Goal: Task Accomplishment & Management: Manage account settings

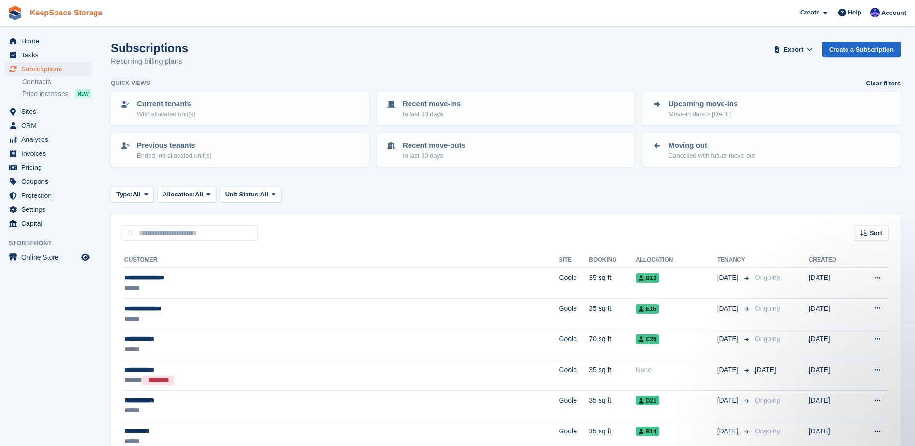
drag, startPoint x: 0, startPoint y: 0, endPoint x: 89, endPoint y: 14, distance: 89.8
click at [89, 14] on link "KeepSpace Storage" at bounding box center [66, 13] width 80 height 16
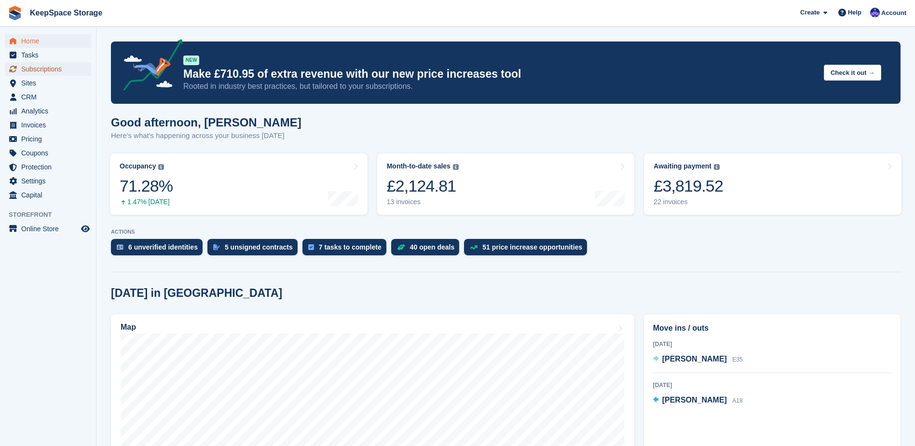
click at [55, 70] on span "Subscriptions" at bounding box center [50, 69] width 58 height 14
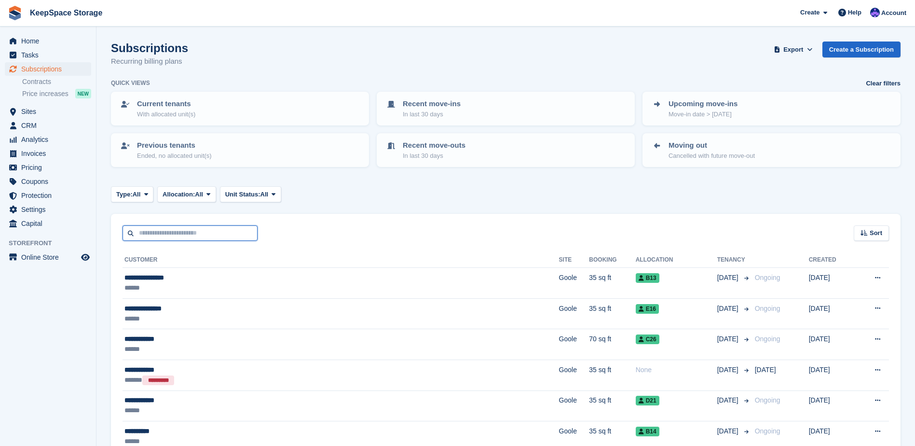
click at [175, 234] on input "text" at bounding box center [189, 233] width 135 height 16
type input "*****"
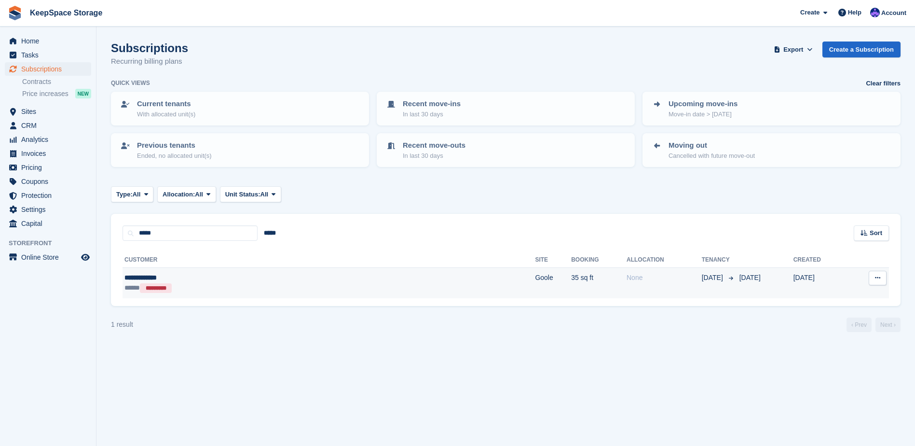
click at [270, 285] on div "***** *********" at bounding box center [226, 288] width 204 height 10
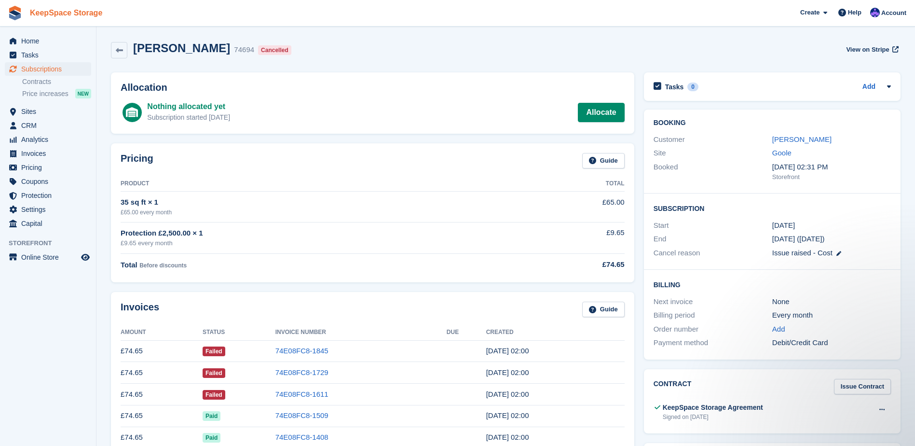
click at [63, 14] on link "KeepSpace Storage" at bounding box center [66, 13] width 80 height 16
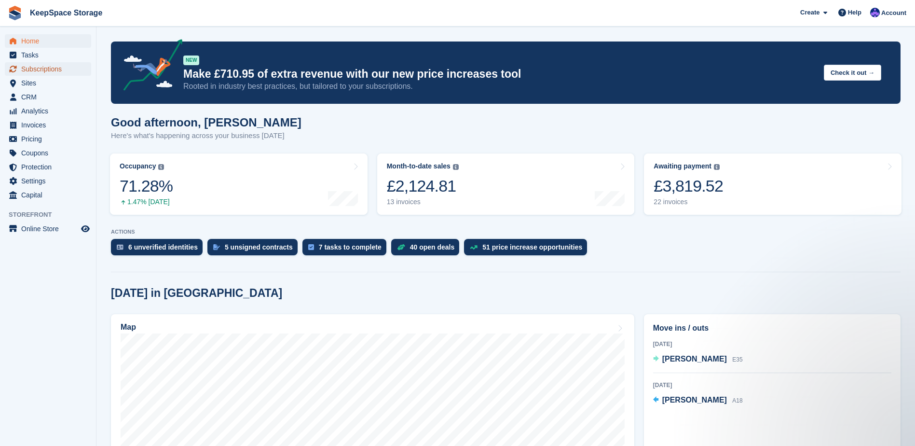
click at [45, 69] on span "Subscriptions" at bounding box center [50, 69] width 58 height 14
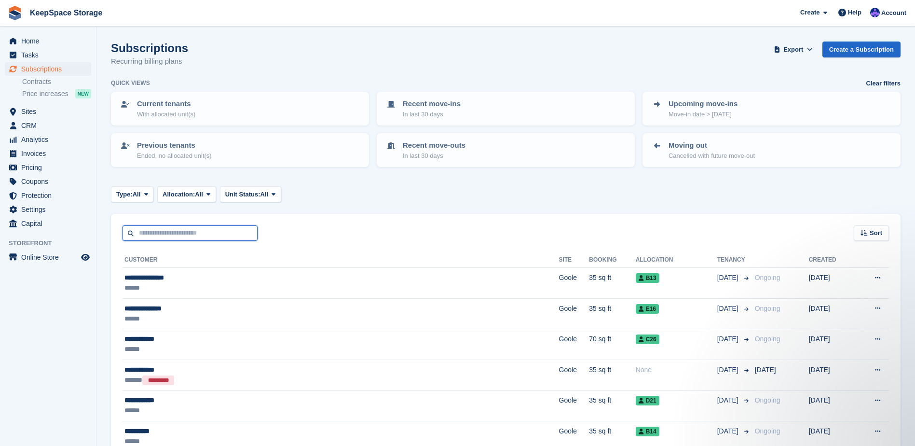
click at [200, 237] on input "text" at bounding box center [189, 233] width 135 height 16
type input "******"
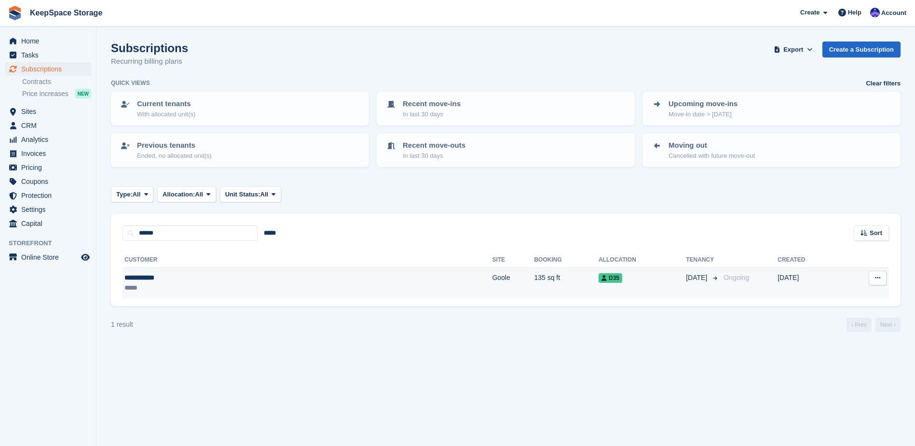
click at [251, 273] on div "**********" at bounding box center [202, 277] width 157 height 10
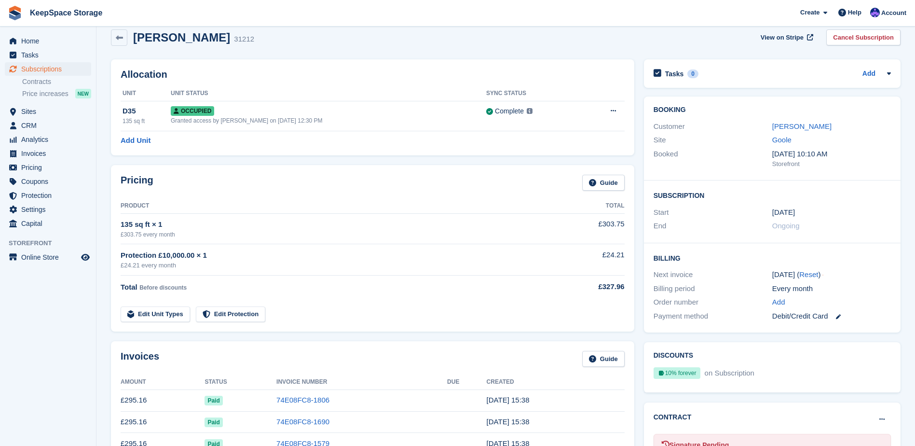
scroll to position [48, 0]
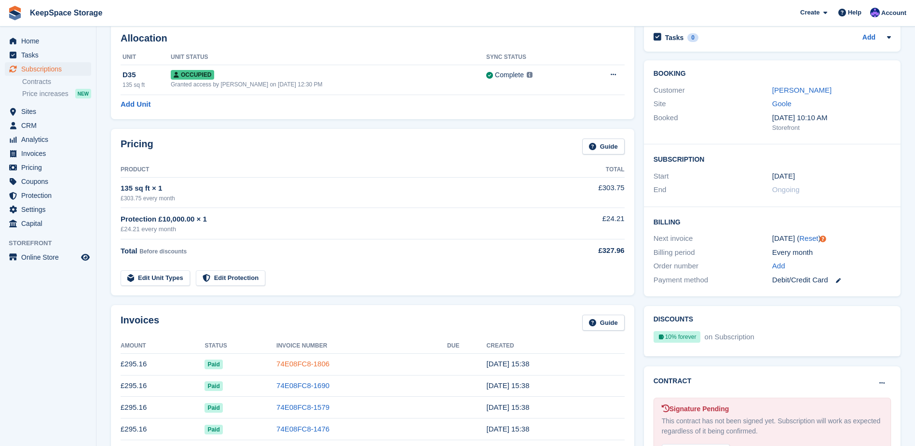
click at [299, 361] on link "74E08FC8-1806" at bounding box center [302, 363] width 53 height 8
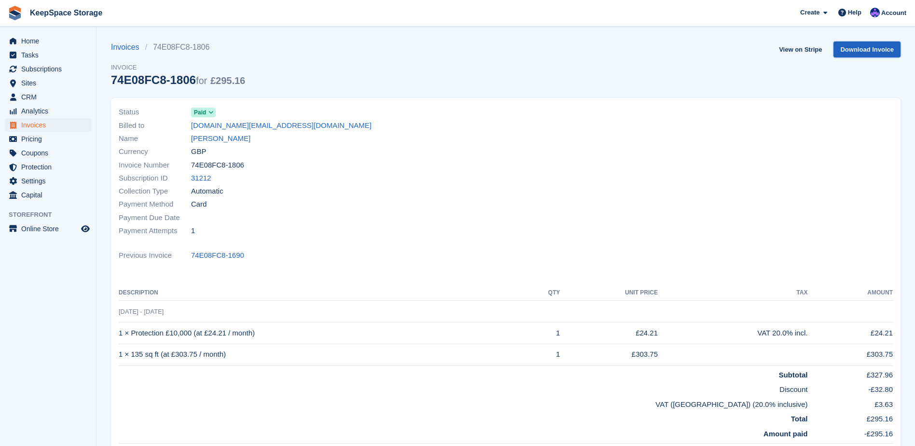
click at [871, 50] on link "Download Invoice" at bounding box center [866, 49] width 67 height 16
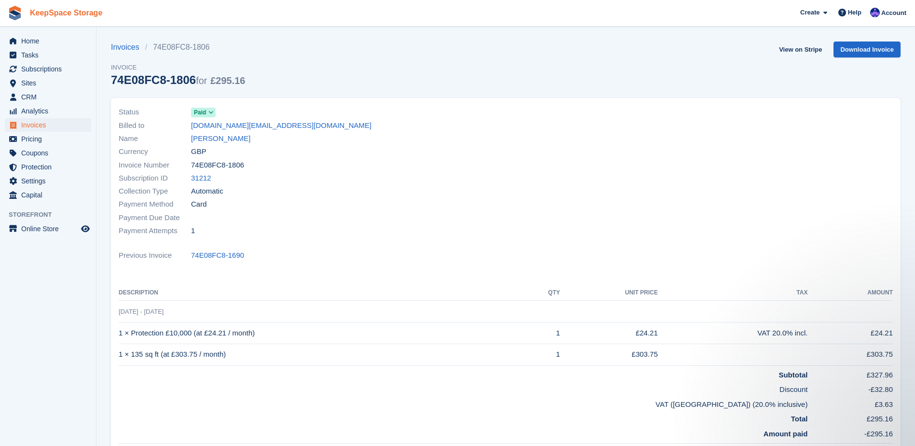
click at [82, 16] on link "KeepSpace Storage" at bounding box center [66, 13] width 80 height 16
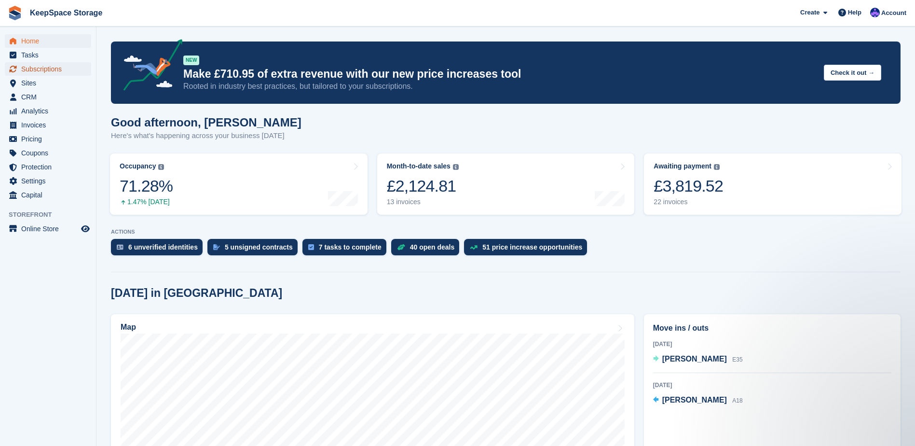
click at [35, 70] on span "Subscriptions" at bounding box center [50, 69] width 58 height 14
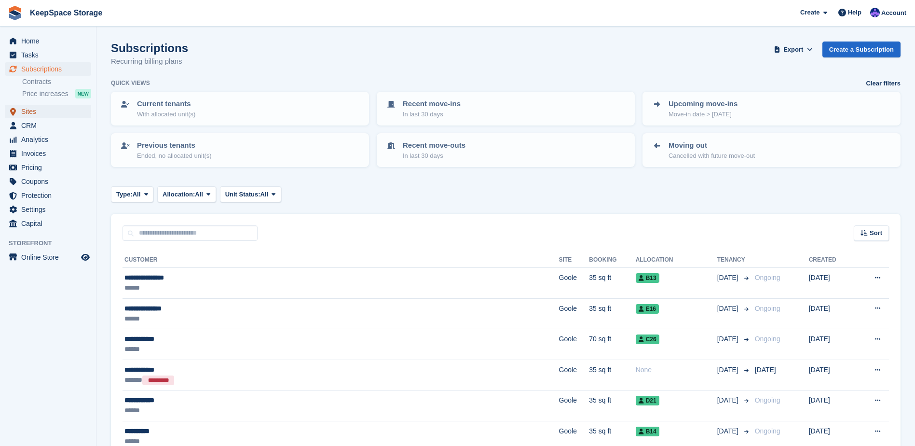
click at [31, 113] on span "Sites" at bounding box center [50, 112] width 58 height 14
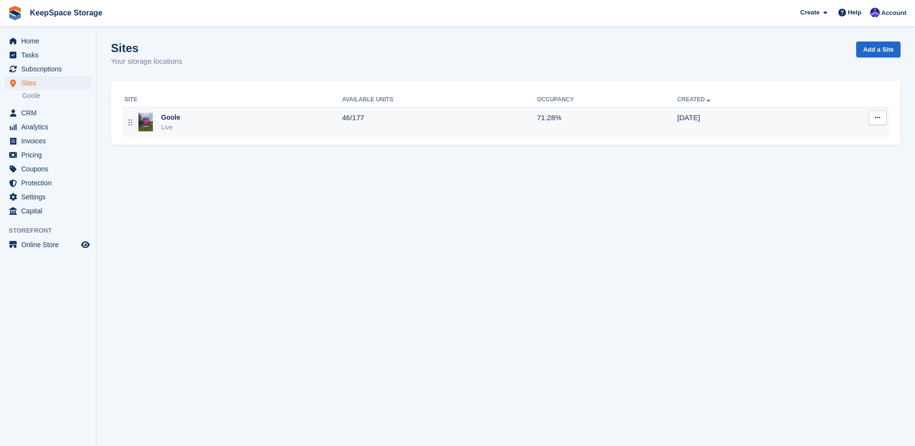
click at [247, 129] on div "Goole Live" at bounding box center [232, 122] width 217 height 20
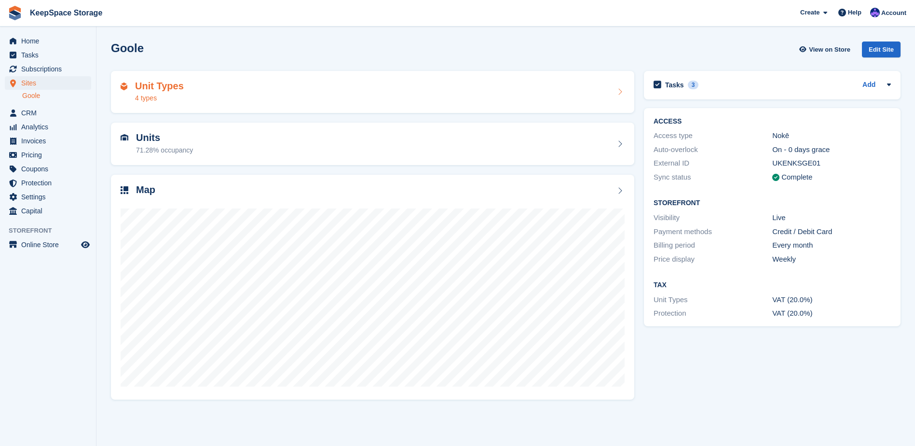
click at [275, 90] on div "Unit Types 4 types" at bounding box center [373, 92] width 504 height 23
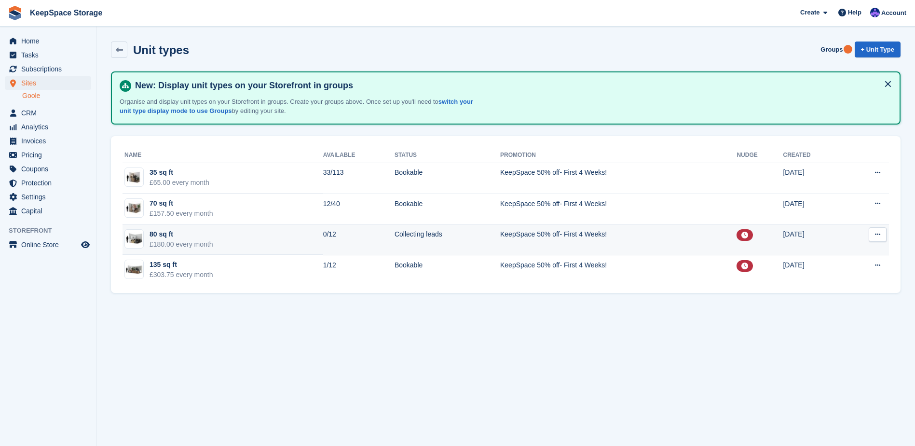
click at [248, 235] on td "80 sq ft £180.00 every month" at bounding box center [222, 239] width 201 height 31
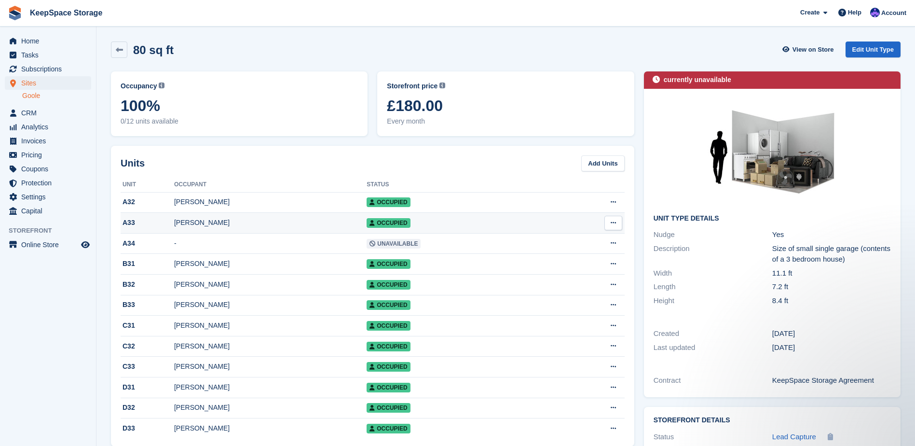
click at [233, 219] on div "[PERSON_NAME]" at bounding box center [270, 222] width 192 height 10
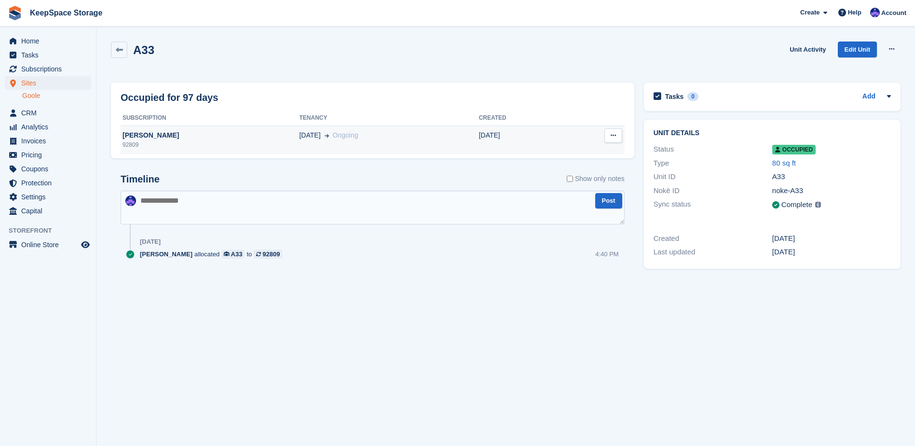
click at [161, 136] on div "[PERSON_NAME]" at bounding box center [210, 135] width 178 height 10
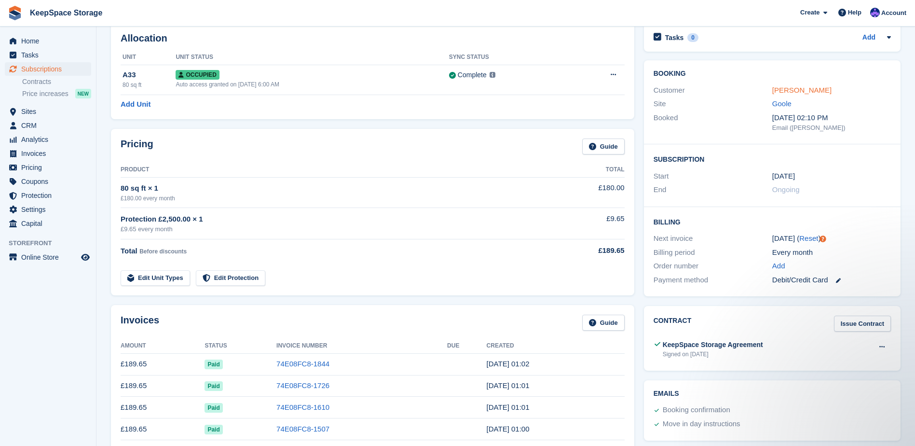
click at [780, 93] on link "Dainis Skesters" at bounding box center [801, 90] width 59 height 8
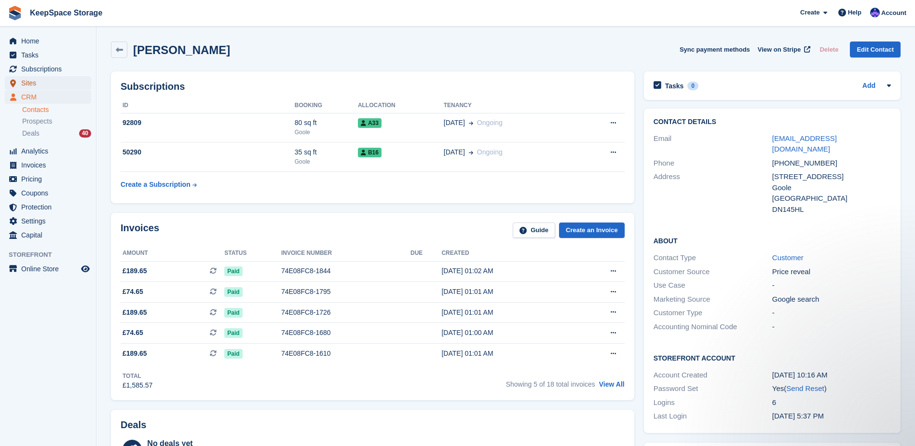
click at [43, 82] on span "Sites" at bounding box center [50, 83] width 58 height 14
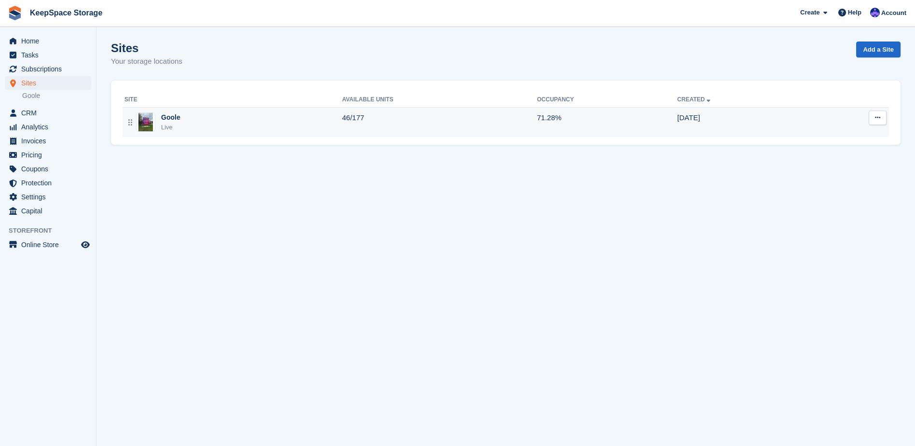
click at [249, 118] on div "Goole Live" at bounding box center [232, 122] width 217 height 20
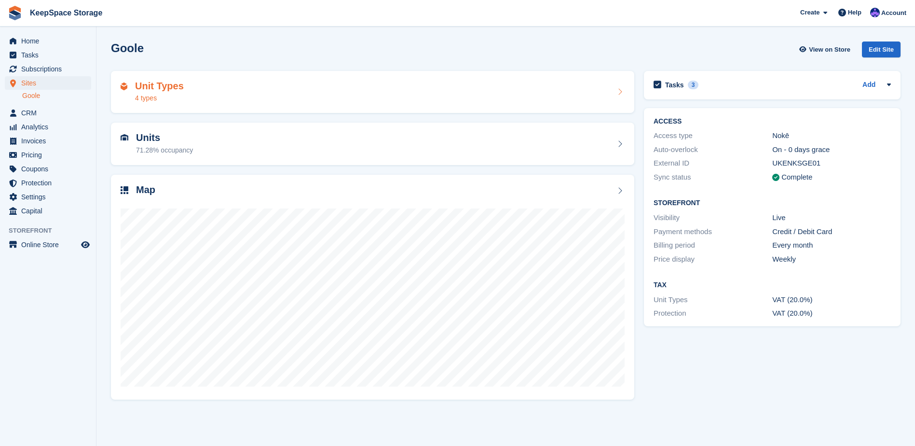
click at [229, 97] on div "Unit Types 4 types" at bounding box center [373, 92] width 504 height 23
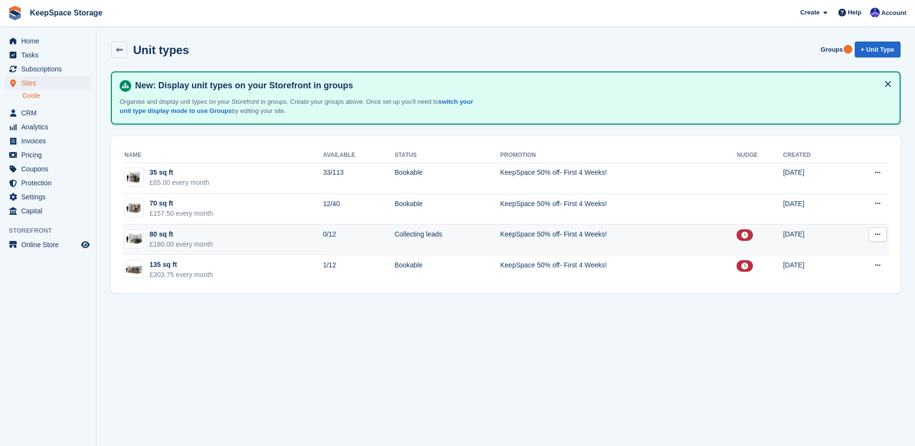
click at [221, 239] on td "80 sq ft £180.00 every month" at bounding box center [222, 239] width 201 height 31
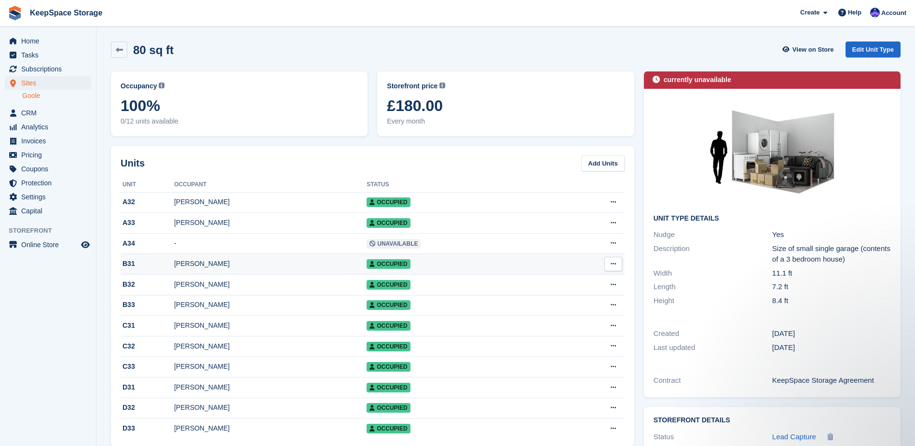
click at [225, 258] on td "[PERSON_NAME]" at bounding box center [270, 264] width 192 height 21
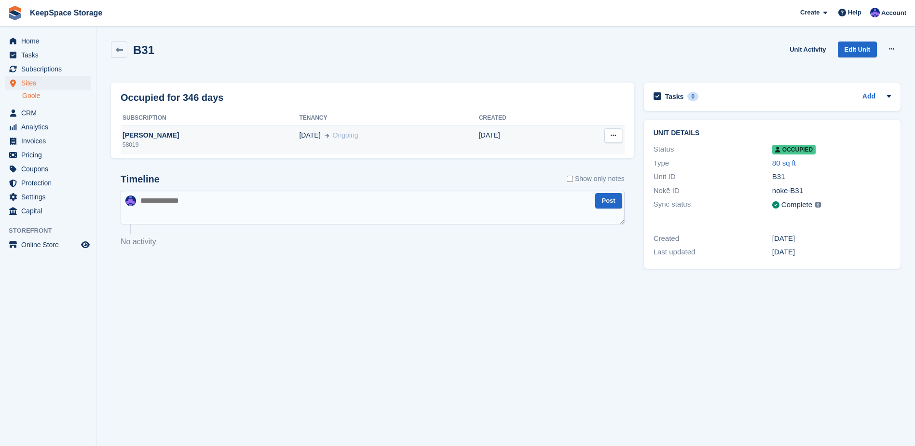
click at [244, 142] on div "58019" at bounding box center [210, 144] width 178 height 9
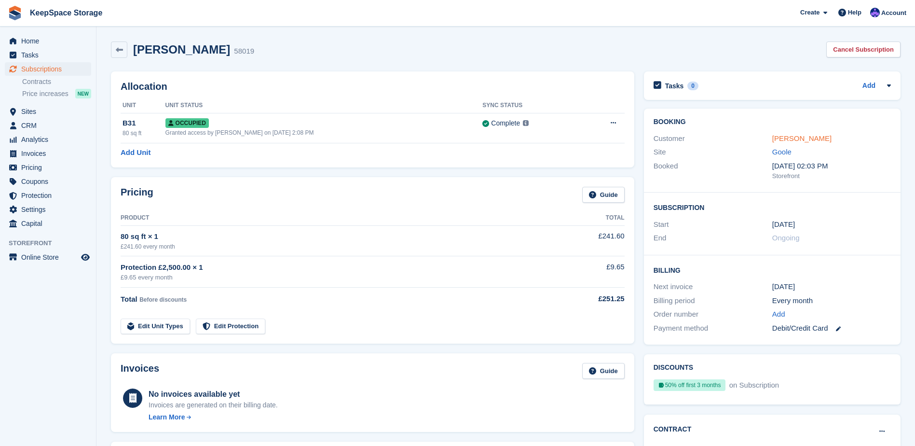
click at [780, 136] on link "[PERSON_NAME]" at bounding box center [801, 138] width 59 height 8
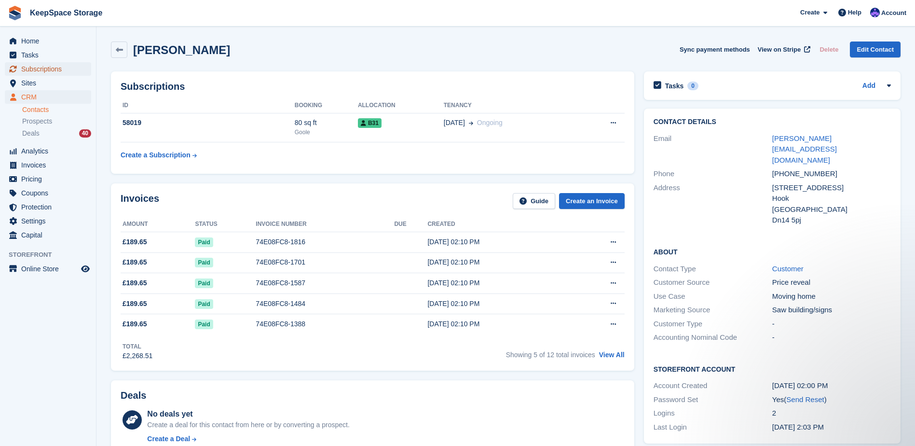
click at [57, 66] on span "Subscriptions" at bounding box center [50, 69] width 58 height 14
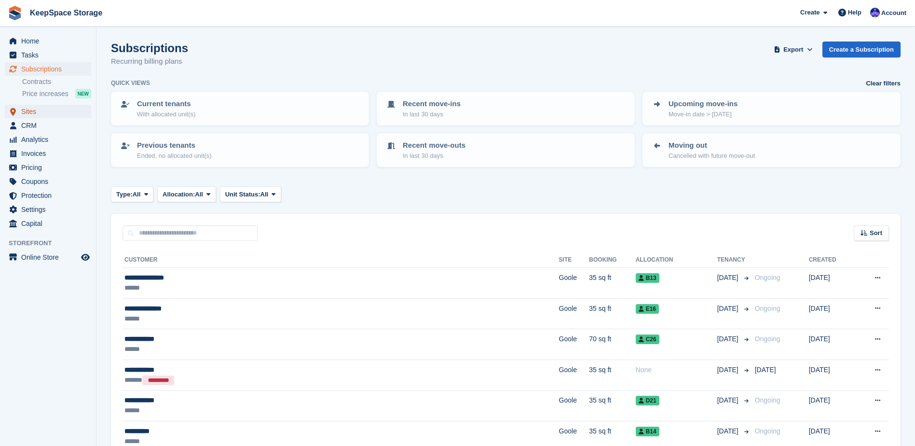
click at [47, 111] on span "Sites" at bounding box center [50, 112] width 58 height 14
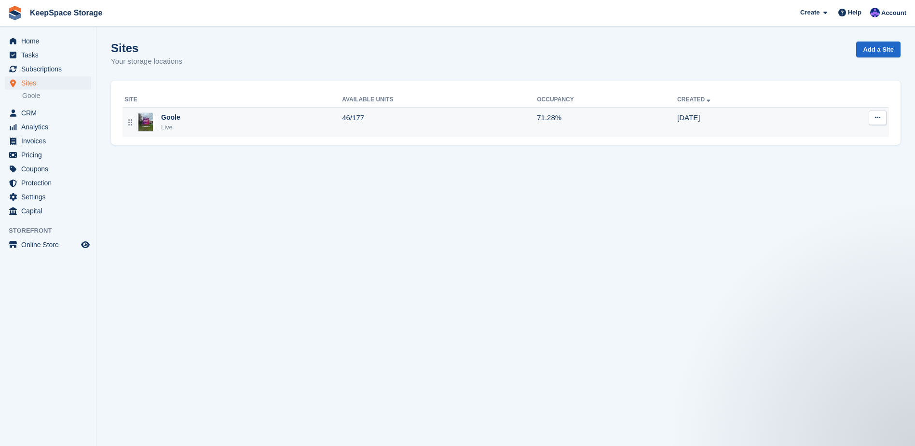
click at [342, 131] on div "Goole Live" at bounding box center [232, 122] width 217 height 20
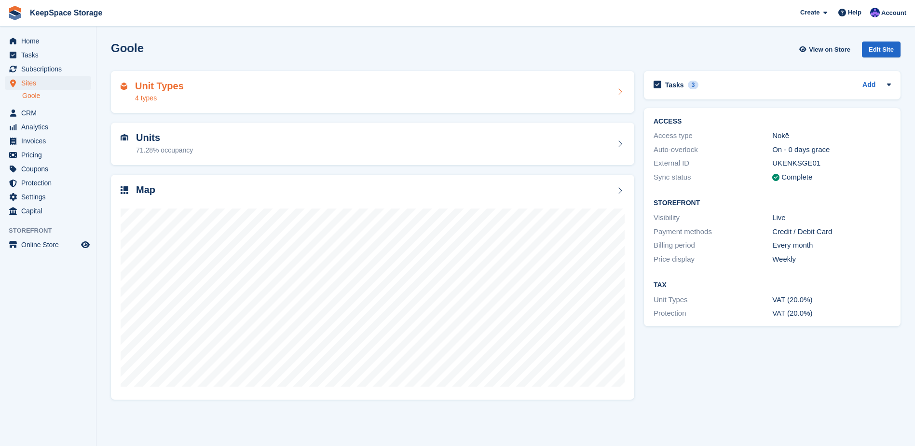
click at [233, 93] on div "Unit Types 4 types" at bounding box center [373, 92] width 504 height 23
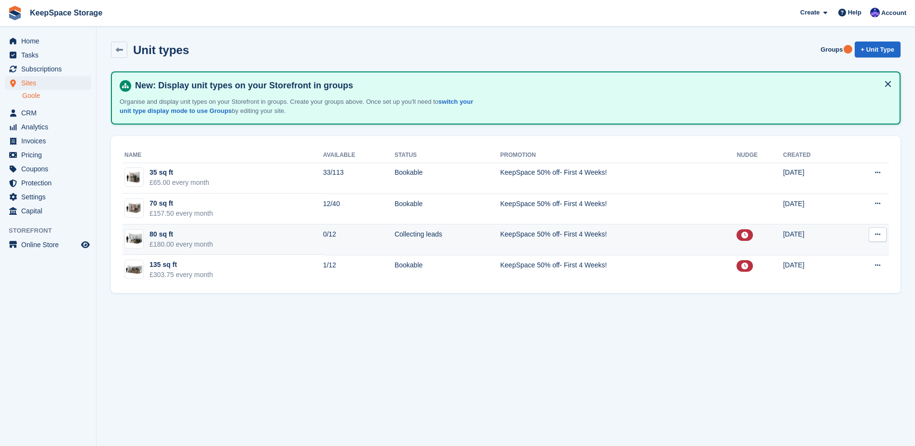
click at [217, 233] on td "80 sq ft £180.00 every month" at bounding box center [222, 239] width 201 height 31
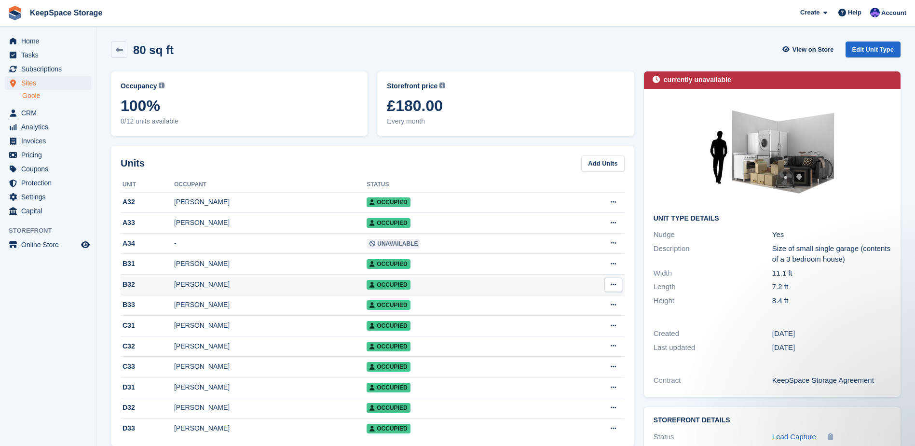
click at [220, 285] on div "[PERSON_NAME]" at bounding box center [270, 284] width 192 height 10
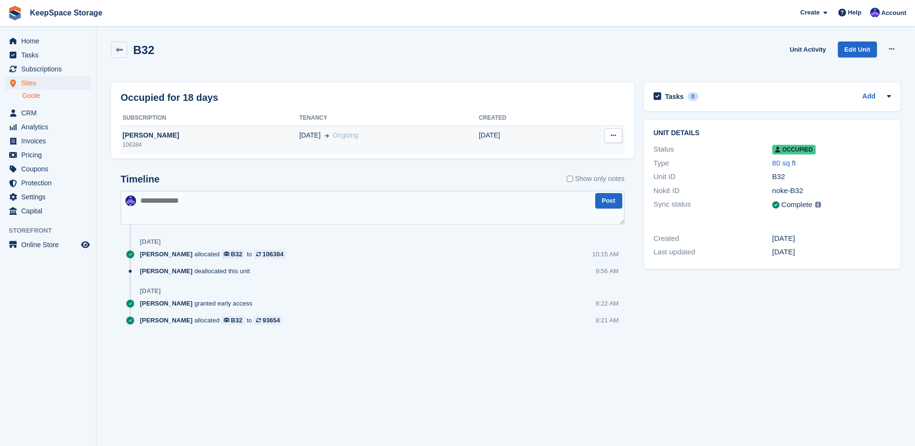
click at [210, 136] on div "Helen Coneyworth" at bounding box center [210, 135] width 178 height 10
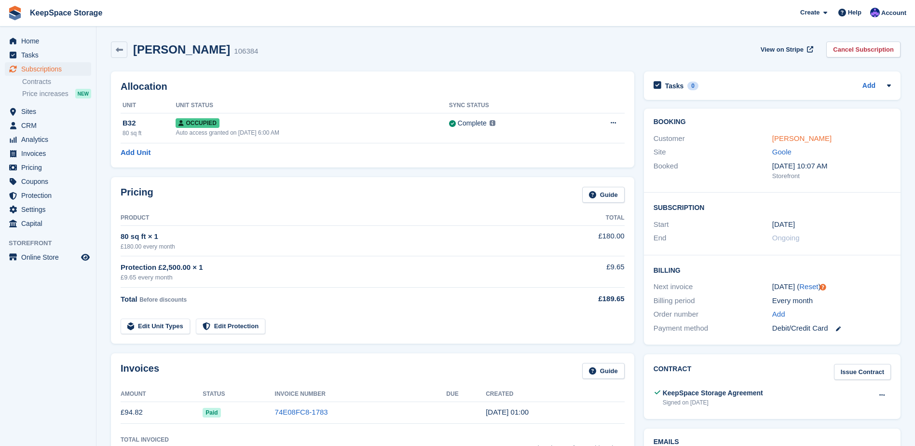
click at [793, 142] on link "[PERSON_NAME]" at bounding box center [801, 138] width 59 height 8
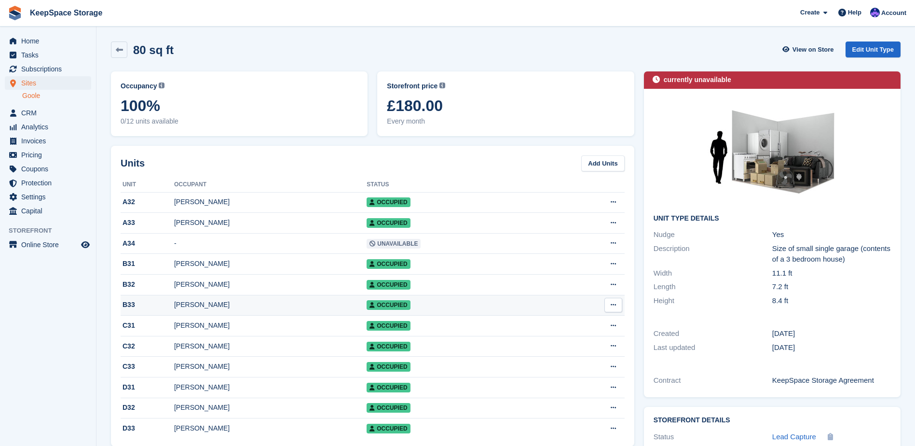
click at [238, 304] on div "[PERSON_NAME]" at bounding box center [270, 304] width 192 height 10
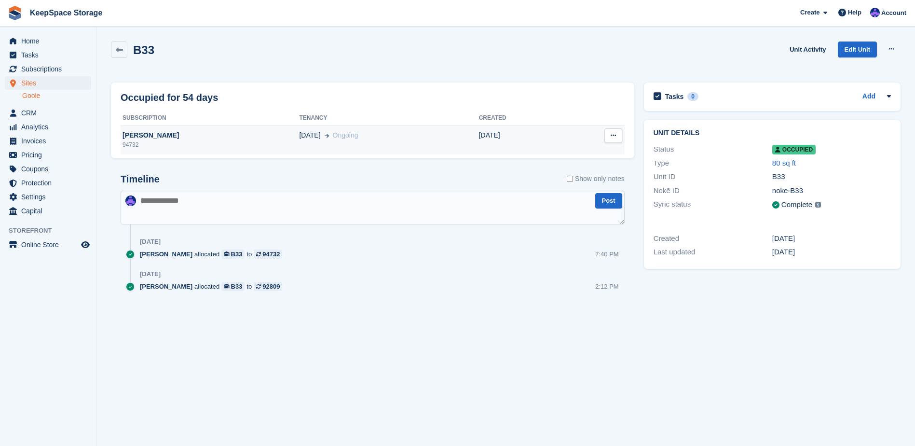
click at [172, 139] on div "[PERSON_NAME]" at bounding box center [210, 135] width 178 height 10
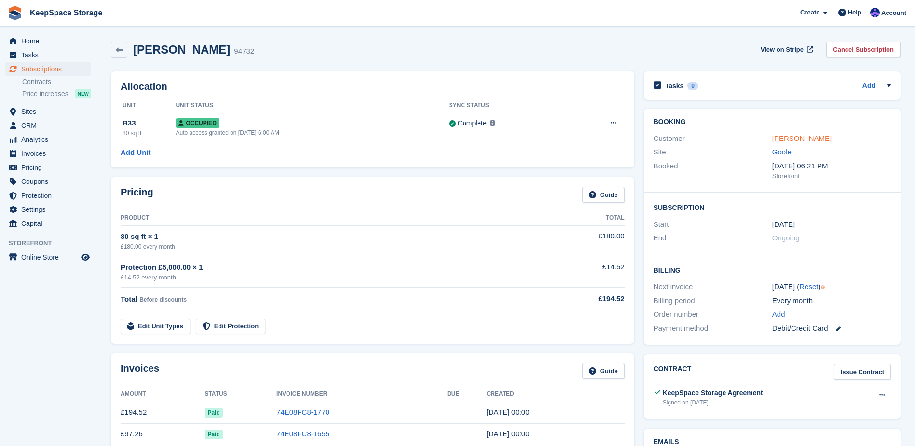
click at [781, 138] on link "[PERSON_NAME]" at bounding box center [801, 138] width 59 height 8
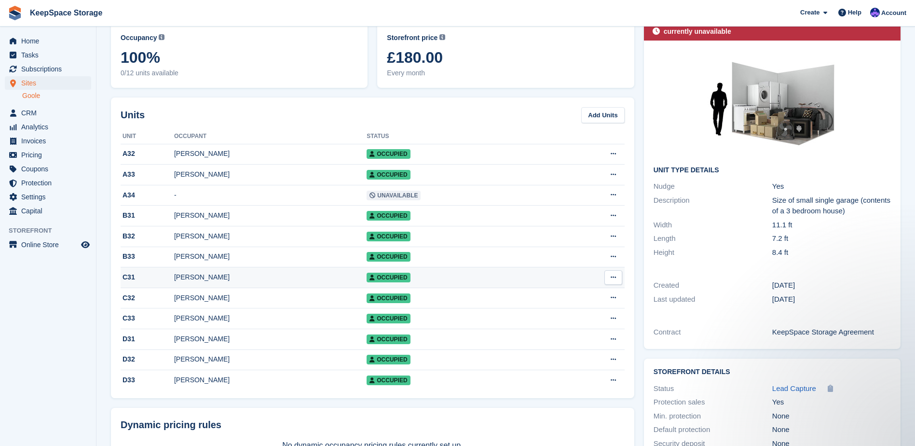
click at [239, 286] on td "Douglas Joyce" at bounding box center [270, 277] width 192 height 21
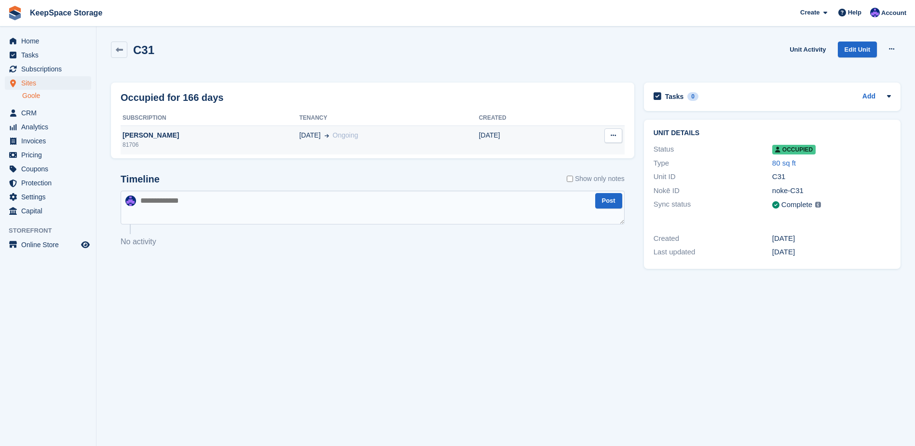
click at [243, 147] on div "81706" at bounding box center [210, 144] width 178 height 9
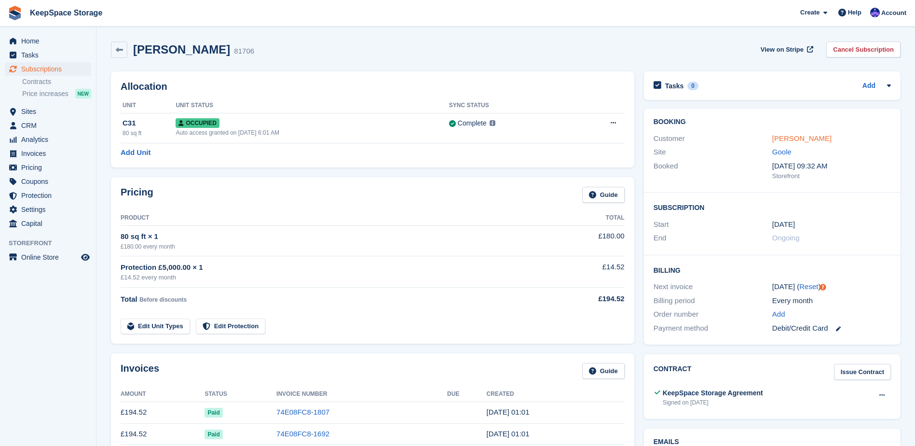
click at [788, 139] on link "[PERSON_NAME]" at bounding box center [801, 138] width 59 height 8
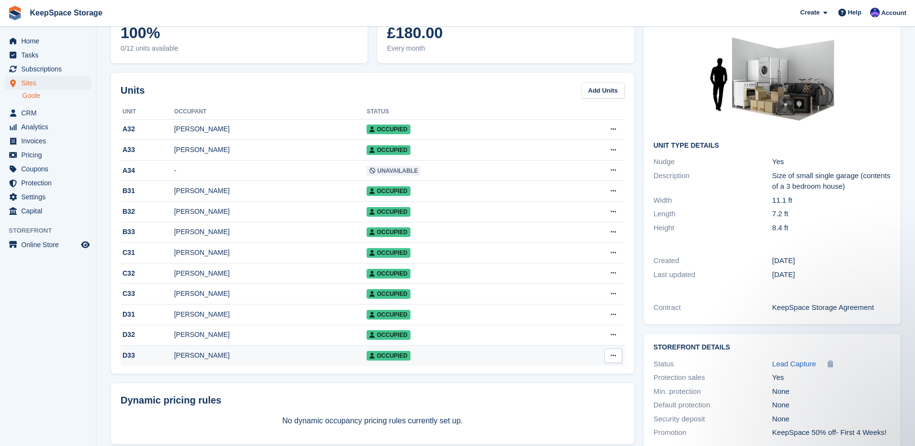
scroll to position [96, 0]
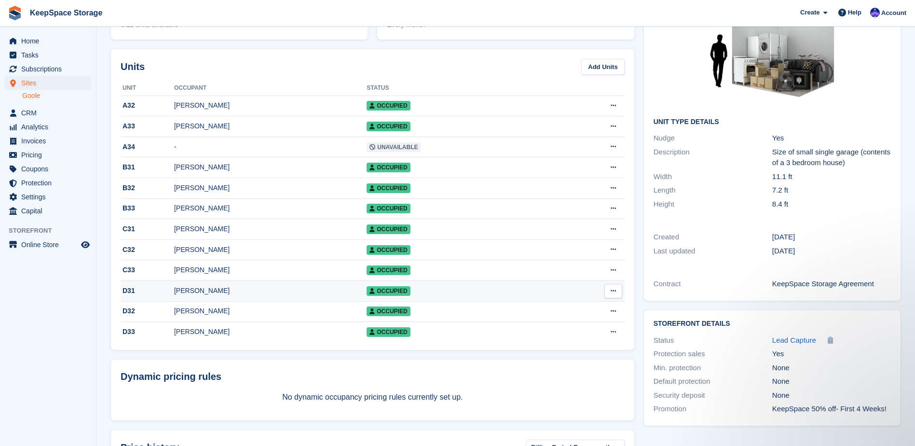
click at [243, 296] on div "[PERSON_NAME]" at bounding box center [270, 290] width 192 height 10
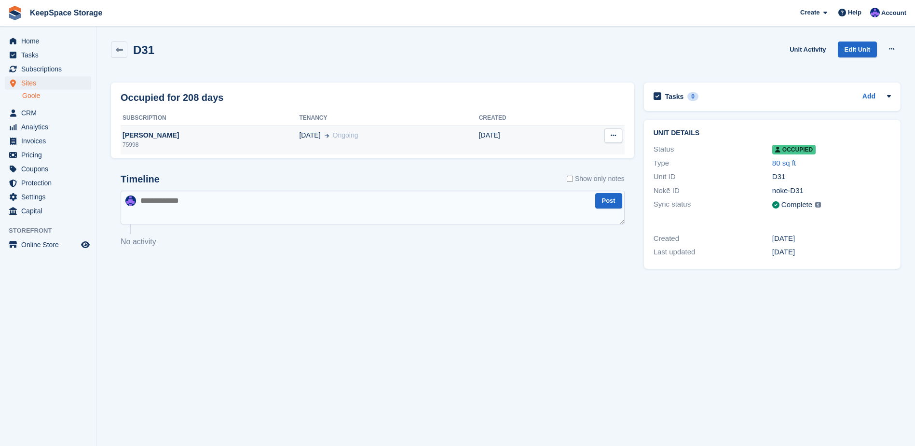
click at [227, 131] on div "[PERSON_NAME]" at bounding box center [210, 135] width 178 height 10
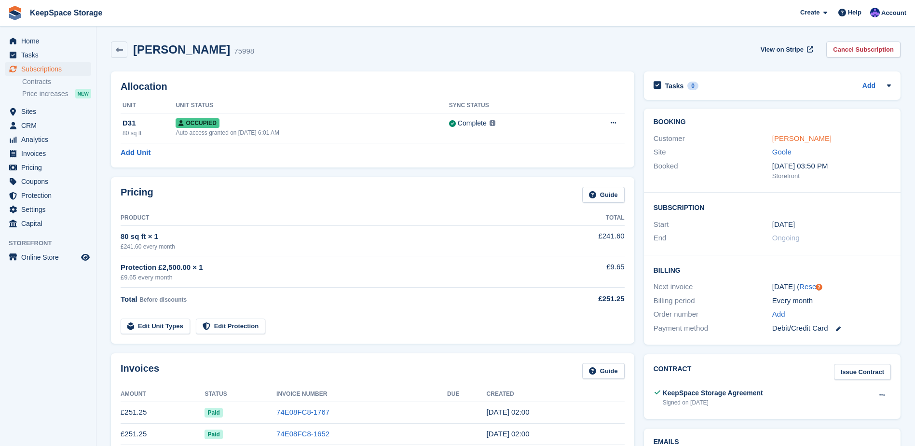
click at [774, 135] on link "Liam Greaves" at bounding box center [801, 138] width 59 height 8
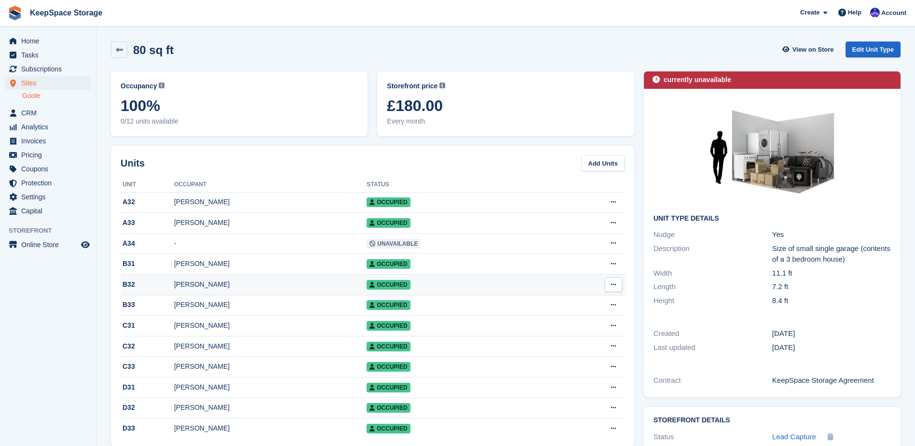
scroll to position [96, 0]
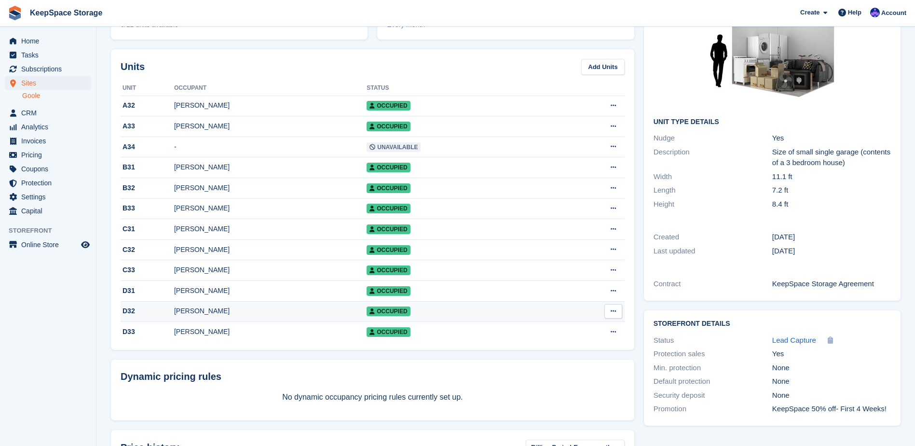
click at [237, 311] on div "[PERSON_NAME]" at bounding box center [270, 311] width 192 height 10
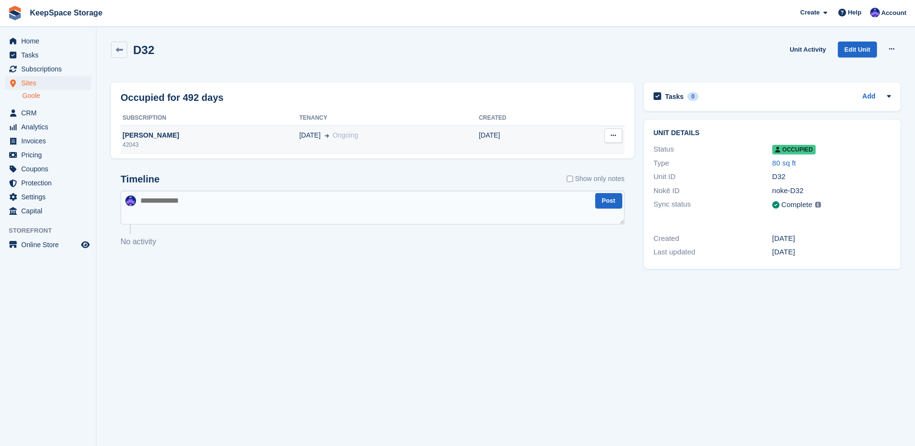
click at [413, 139] on div "29 May Ongoing" at bounding box center [388, 135] width 179 height 10
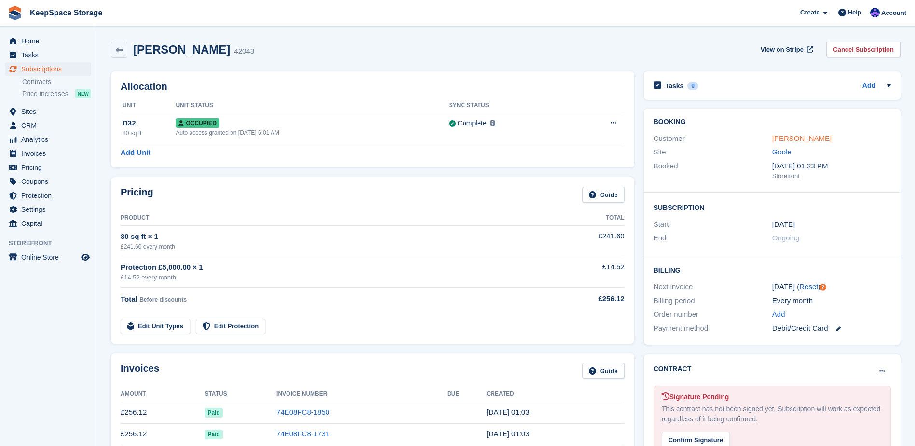
click at [793, 137] on link "[PERSON_NAME]" at bounding box center [801, 138] width 59 height 8
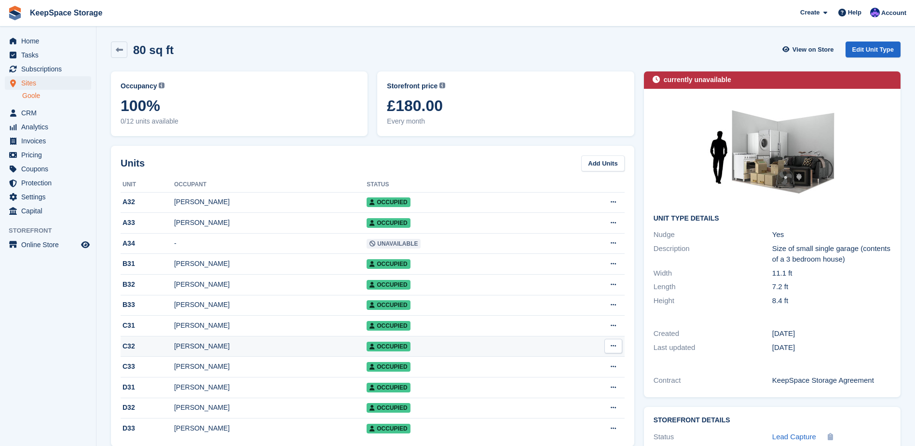
scroll to position [96, 0]
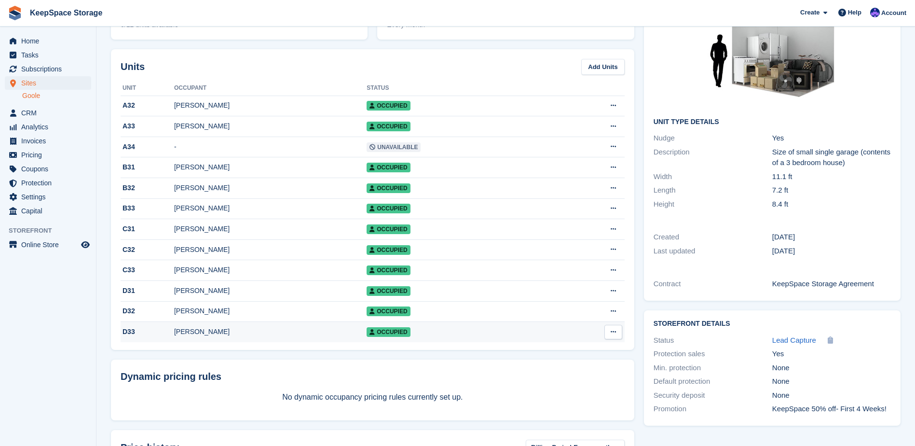
click at [239, 330] on td "[PERSON_NAME]" at bounding box center [270, 332] width 192 height 20
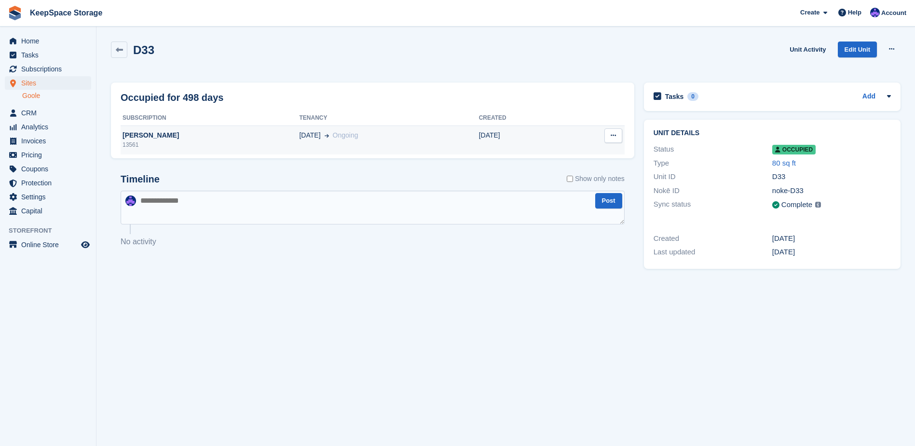
click at [383, 149] on td "27 Jan Ongoing" at bounding box center [388, 139] width 179 height 29
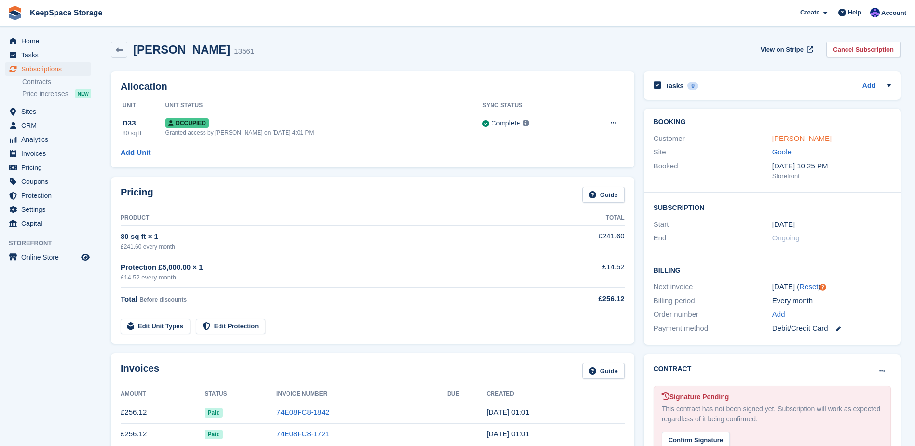
click at [787, 139] on link "[PERSON_NAME]" at bounding box center [801, 138] width 59 height 8
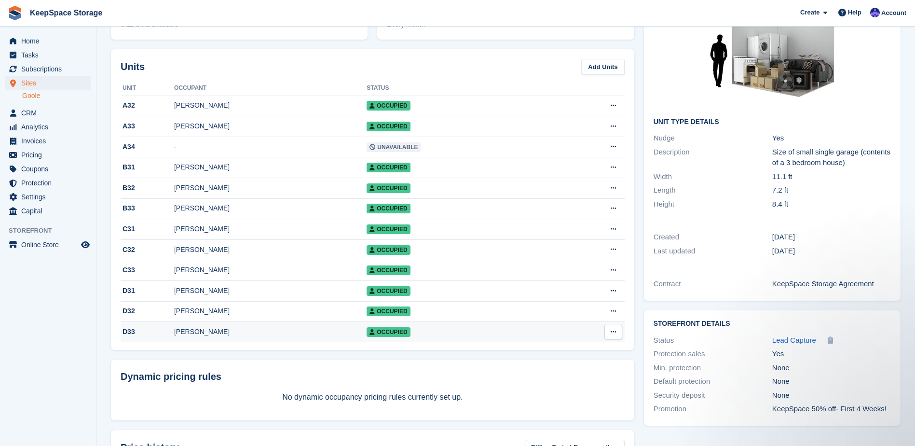
click at [235, 337] on div "Ashley Thorpe" at bounding box center [270, 331] width 192 height 10
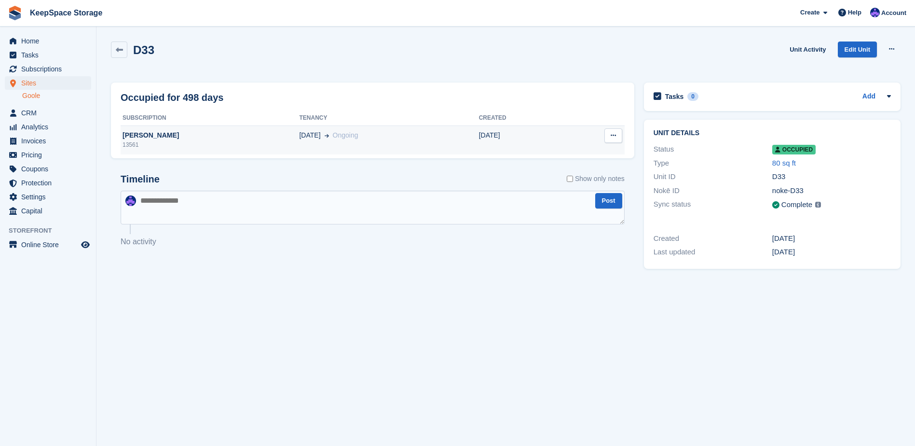
click at [390, 132] on div "27 Jan Ongoing" at bounding box center [388, 135] width 179 height 10
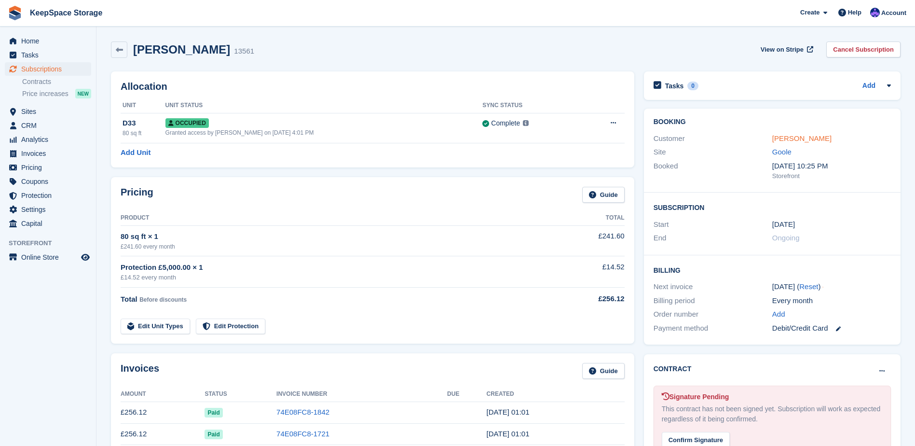
click at [800, 141] on link "[PERSON_NAME]" at bounding box center [801, 138] width 59 height 8
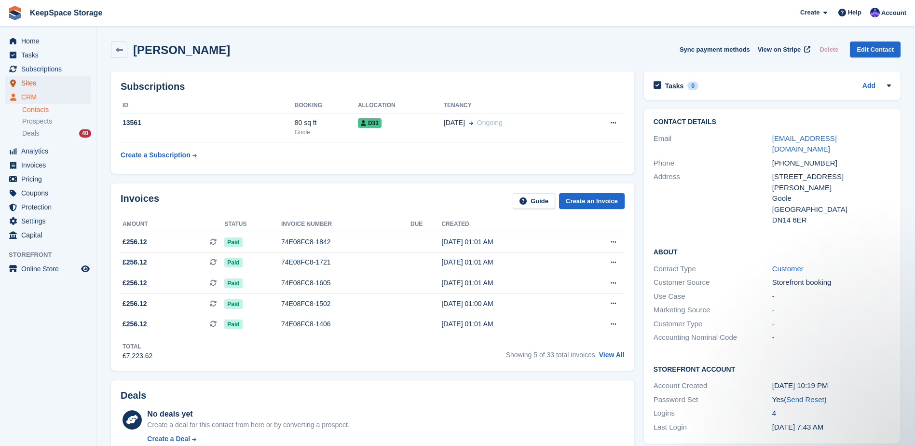
click at [29, 83] on span "Sites" at bounding box center [50, 83] width 58 height 14
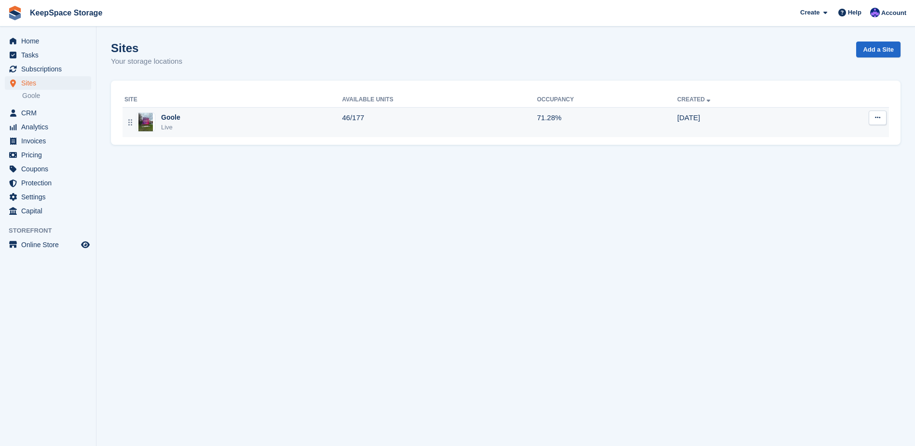
click at [239, 110] on td "Goole Live" at bounding box center [231, 122] width 219 height 30
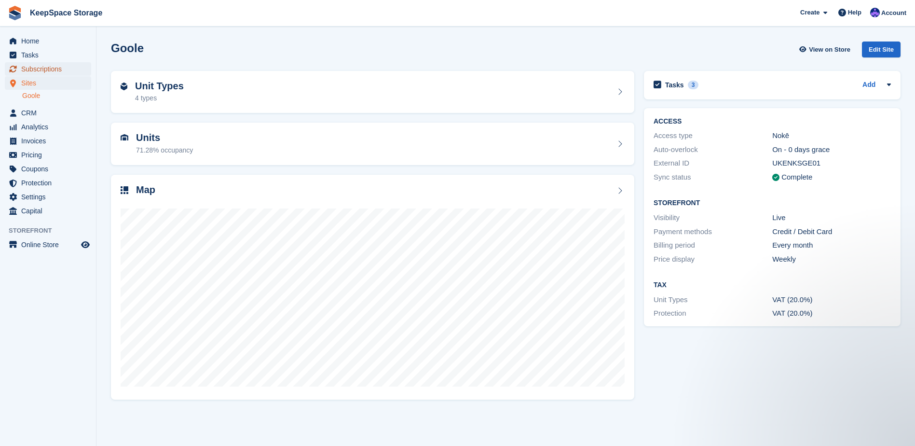
click at [38, 68] on span "Subscriptions" at bounding box center [50, 69] width 58 height 14
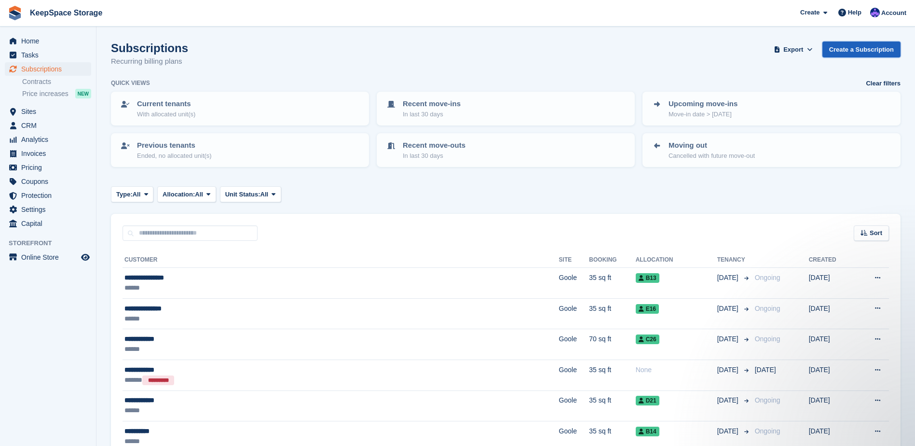
click at [845, 50] on link "Create a Subscription" at bounding box center [861, 49] width 78 height 16
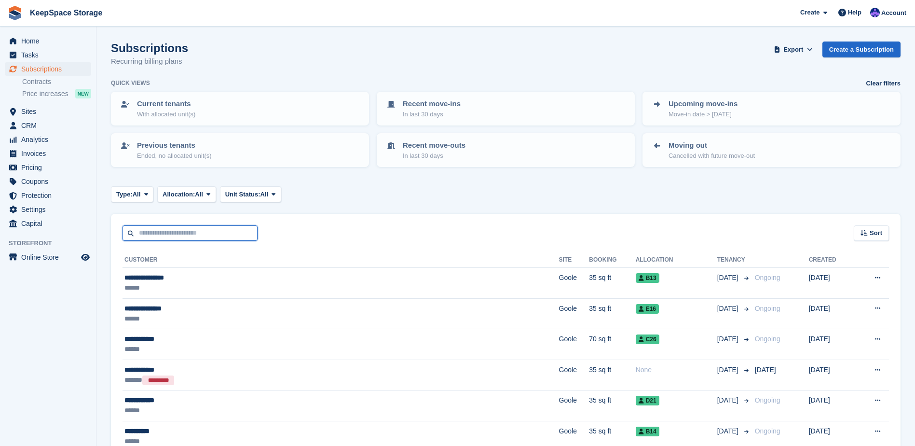
click at [195, 225] on input "text" at bounding box center [189, 233] width 135 height 16
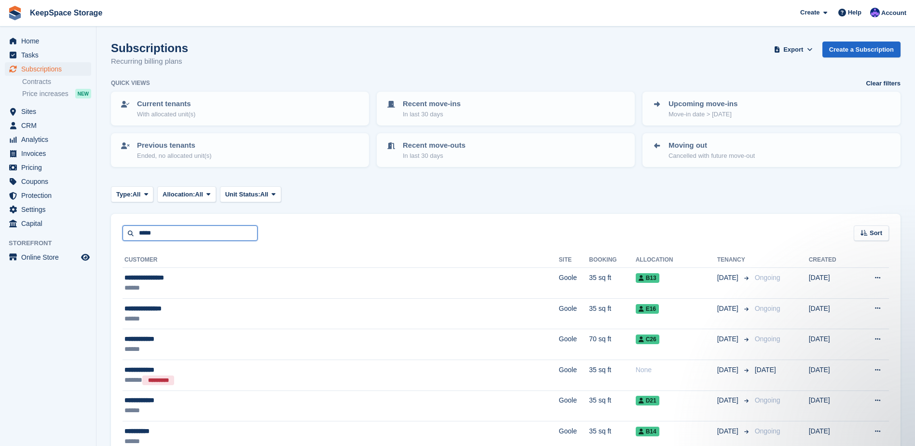
type input "*****"
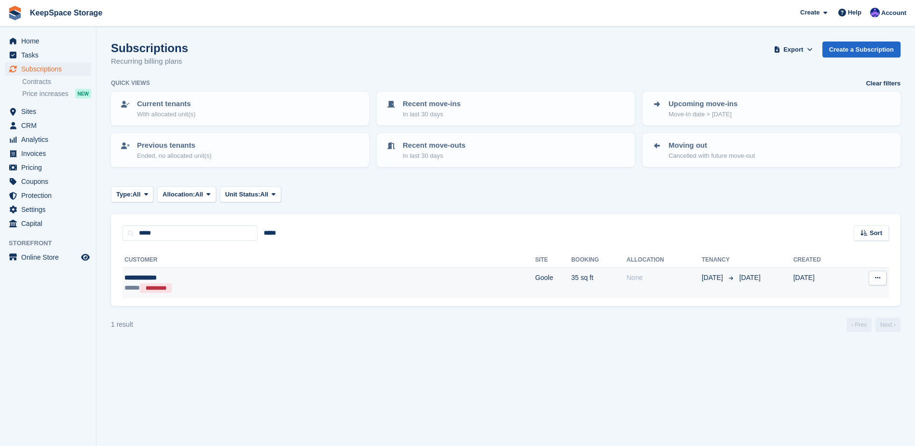
click at [277, 269] on td "**********" at bounding box center [328, 283] width 412 height 30
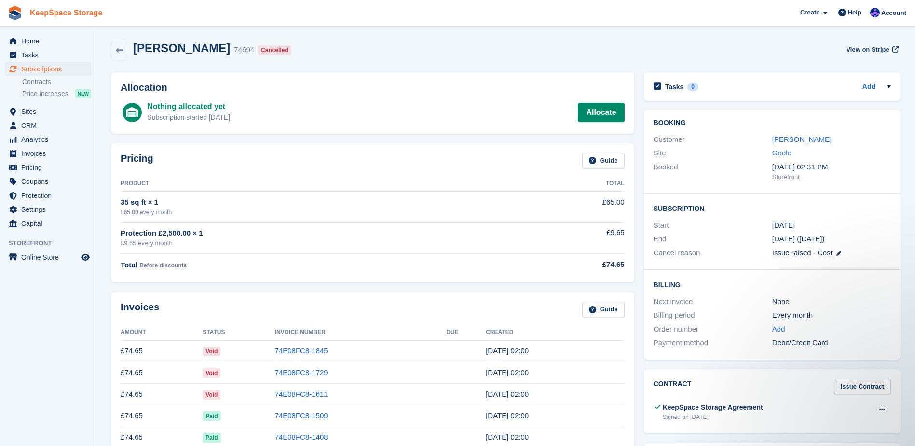
click at [63, 15] on link "KeepSpace Storage" at bounding box center [66, 13] width 80 height 16
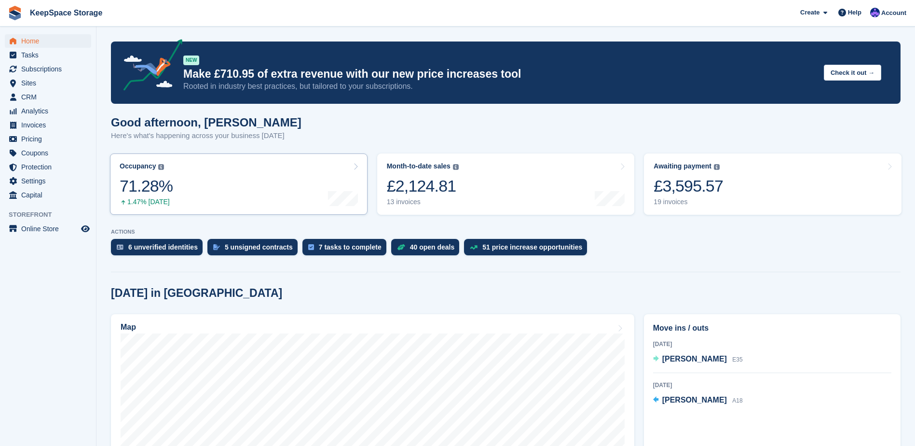
scroll to position [48, 0]
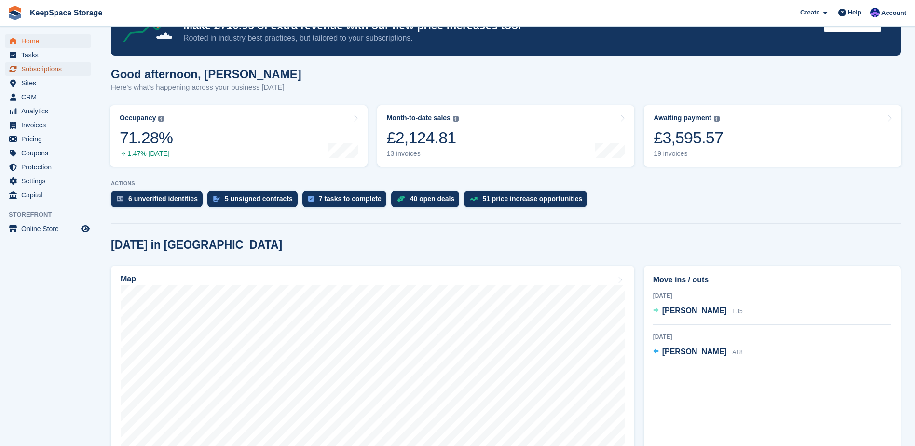
click at [60, 73] on span "Subscriptions" at bounding box center [50, 69] width 58 height 14
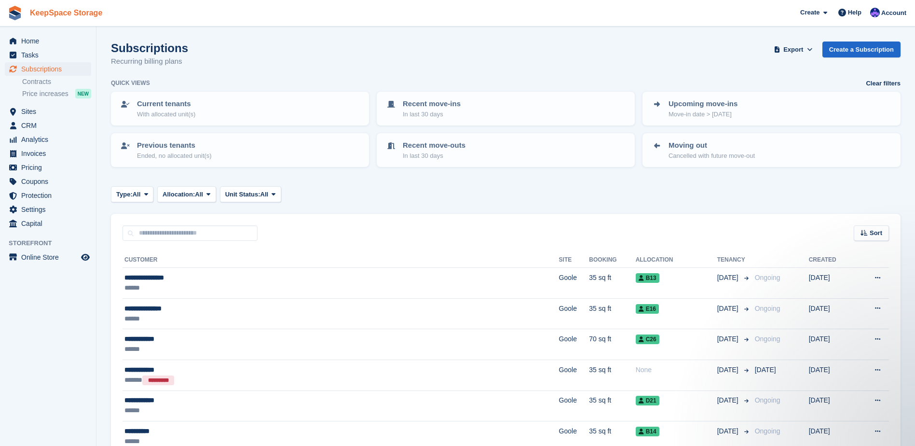
click at [74, 17] on link "KeepSpace Storage" at bounding box center [66, 13] width 80 height 16
